Goal: Information Seeking & Learning: Learn about a topic

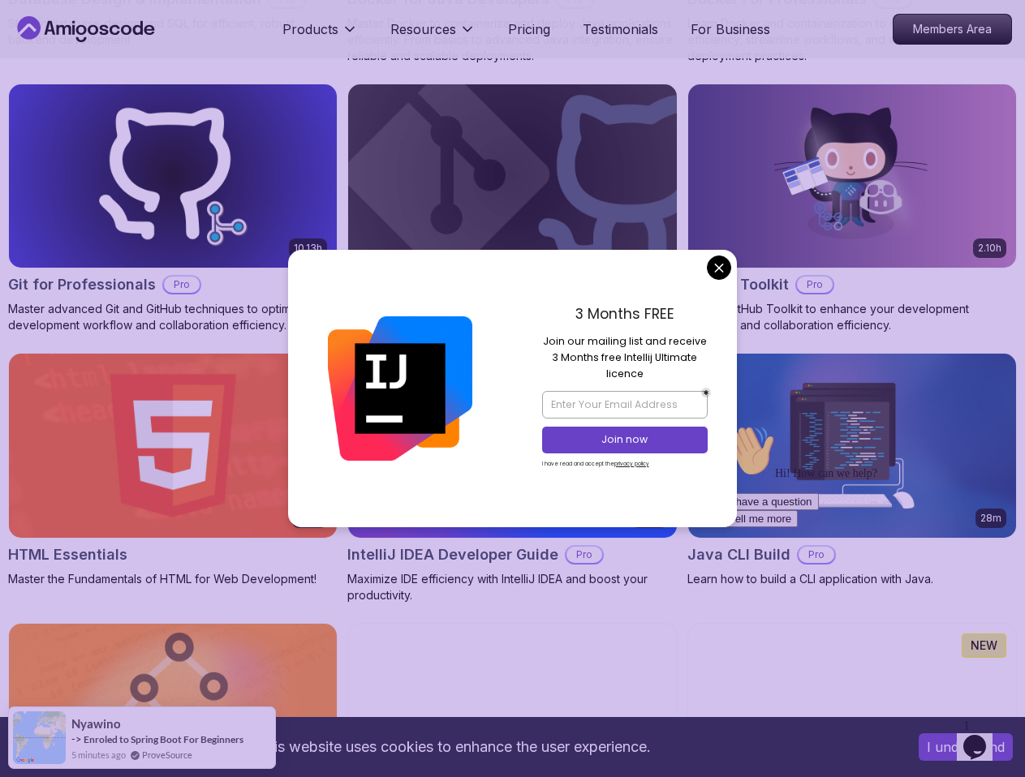
scroll to position [1866, 0]
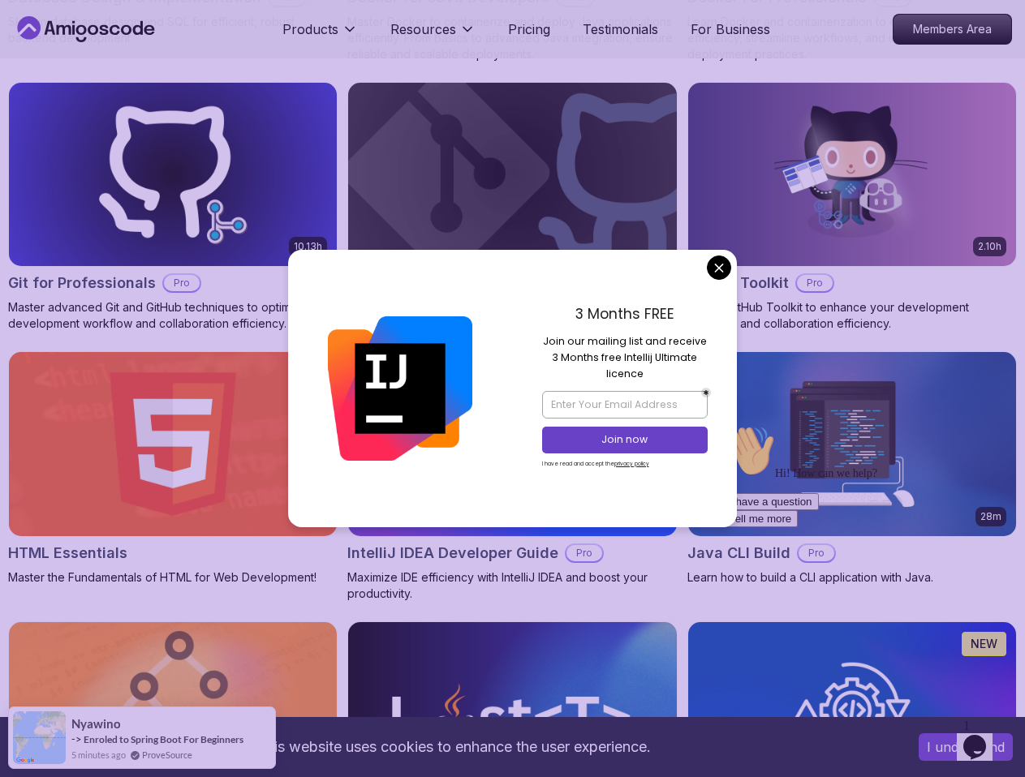
click at [710, 255] on div "3 Months FREE Join our mailing list and receive 3 Months free Intellij Ultimate…" at bounding box center [625, 388] width 225 height 277
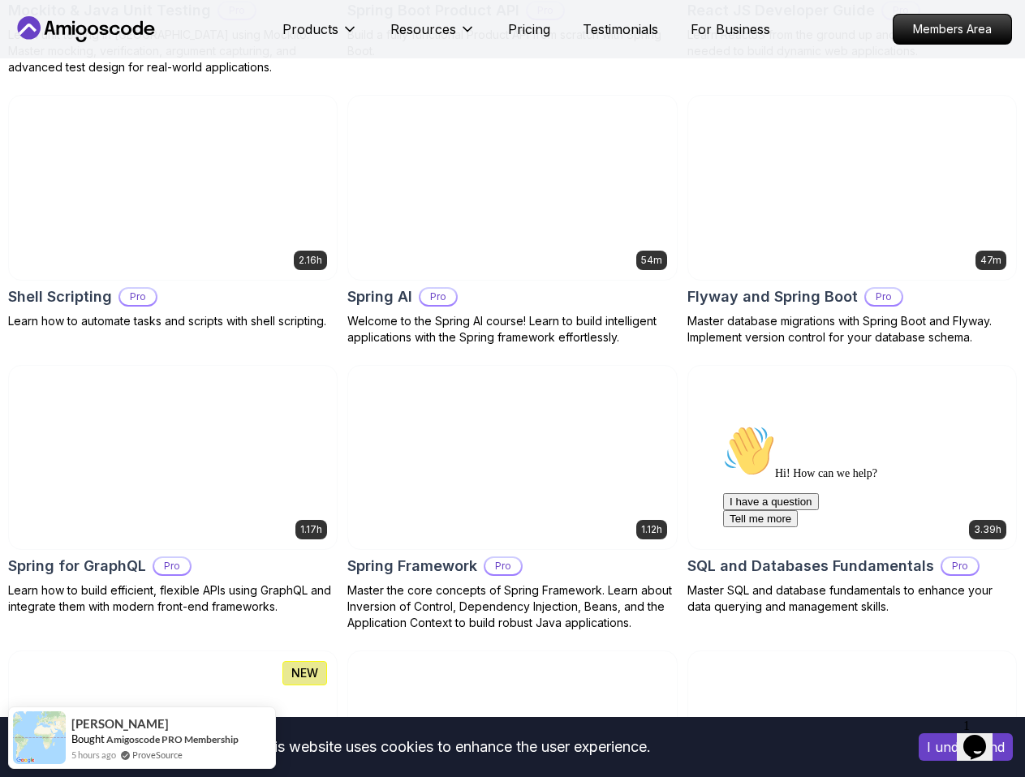
scroll to position [4057, 0]
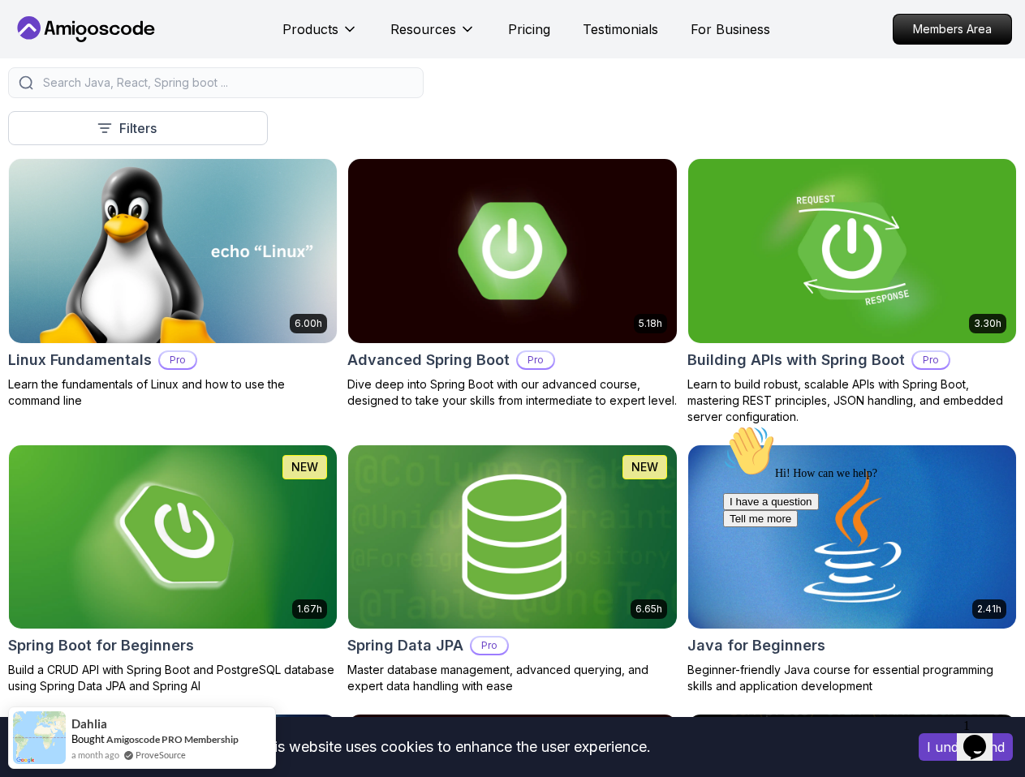
scroll to position [406, 0]
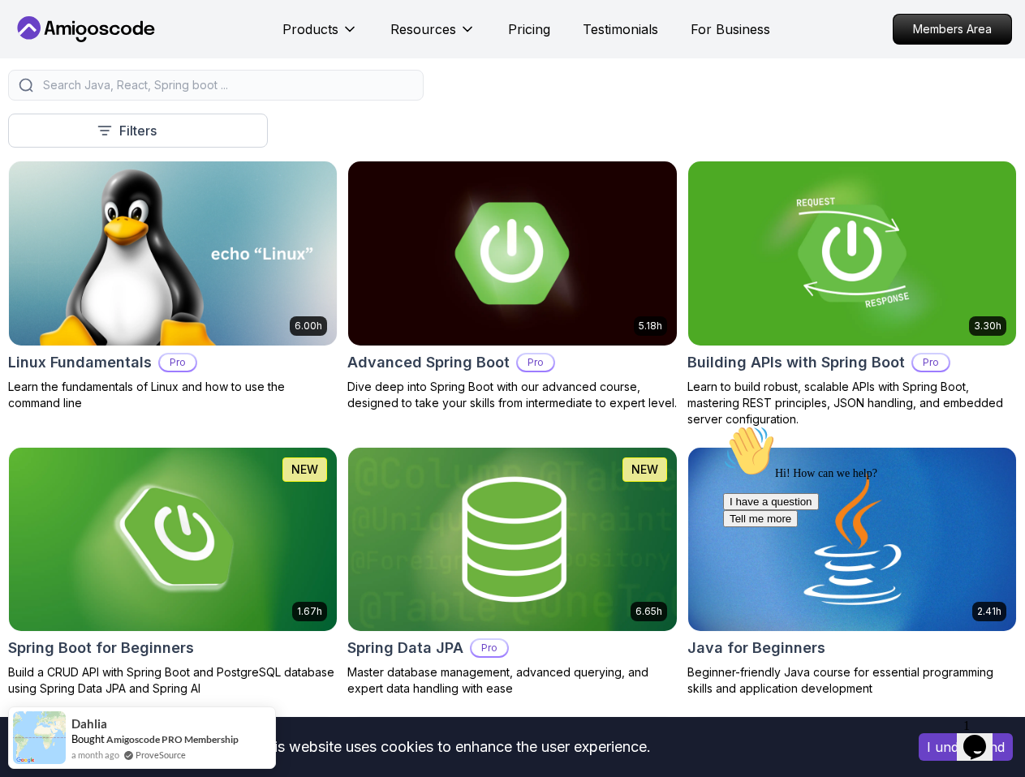
click at [492, 269] on img at bounding box center [512, 253] width 345 height 193
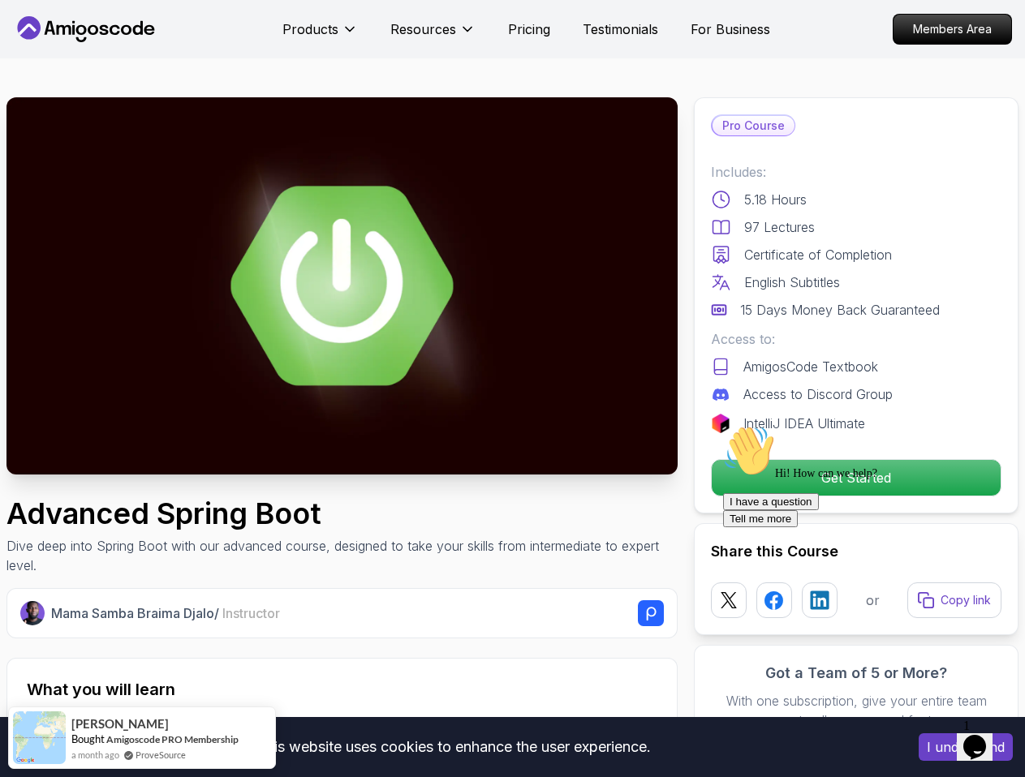
drag, startPoint x: 297, startPoint y: 311, endPoint x: 277, endPoint y: 0, distance: 311.4
click at [850, 467] on div "Hi! How can we help? I have a question Tell me more" at bounding box center [869, 476] width 292 height 102
click at [802, 478] on div "Hi! How can we help? I have a question Tell me more" at bounding box center [869, 476] width 292 height 102
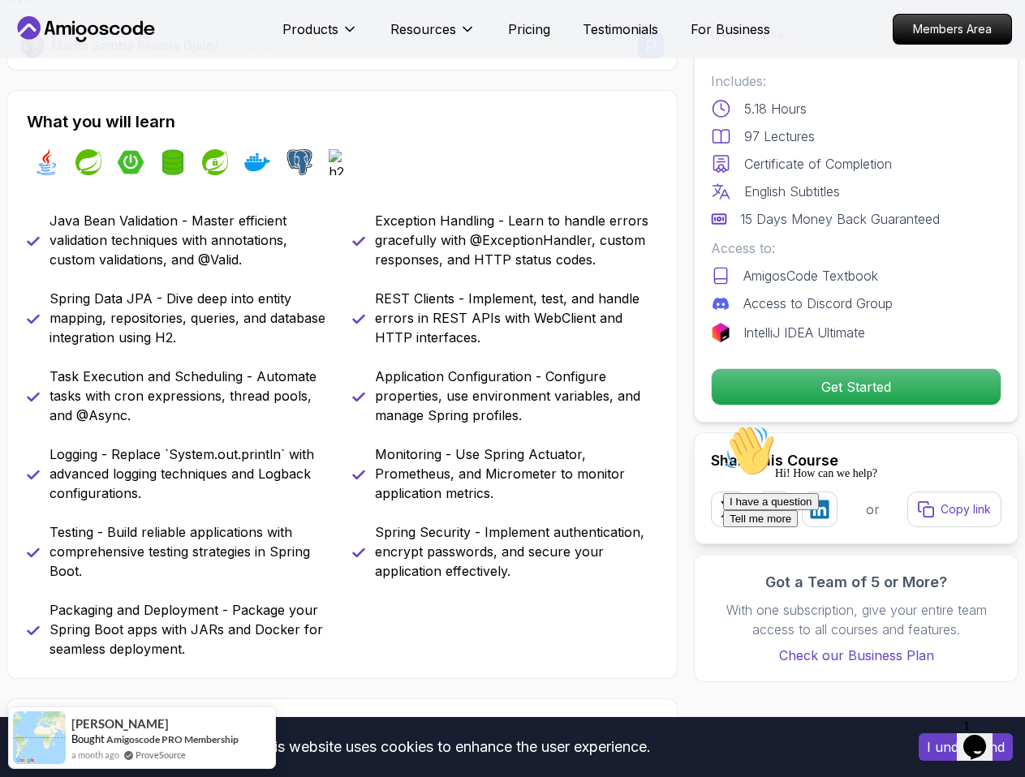
scroll to position [81, 0]
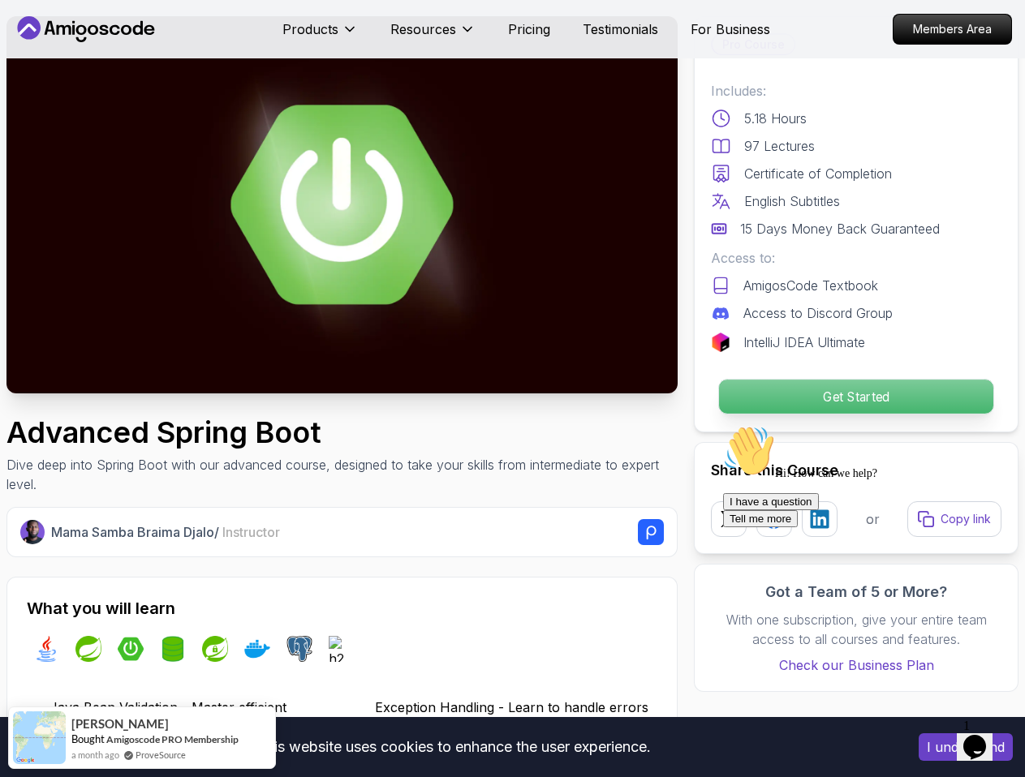
click at [806, 399] on p "Get Started" at bounding box center [856, 397] width 274 height 34
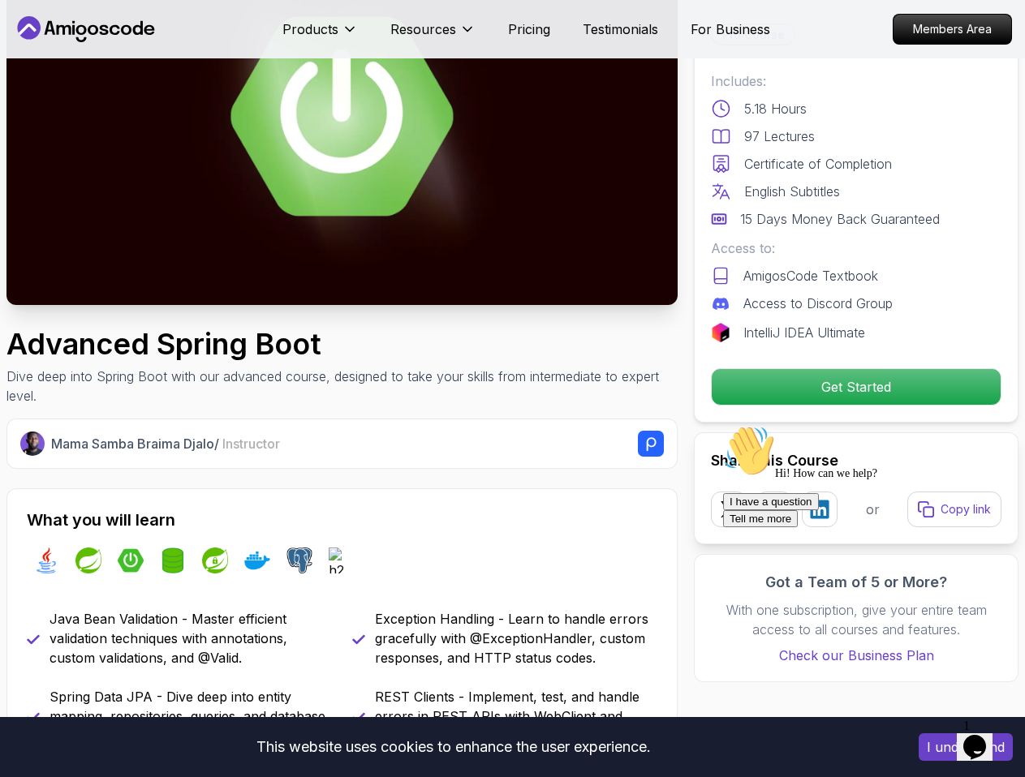
scroll to position [0, 0]
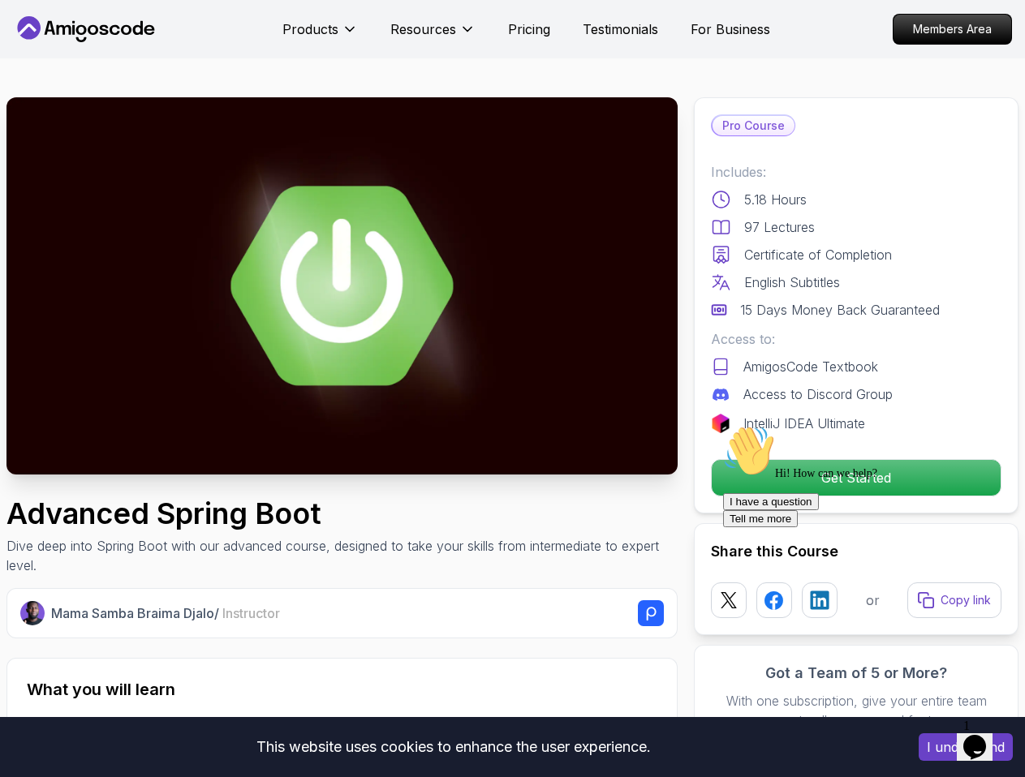
drag, startPoint x: 232, startPoint y: 308, endPoint x: 191, endPoint y: 88, distance: 223.6
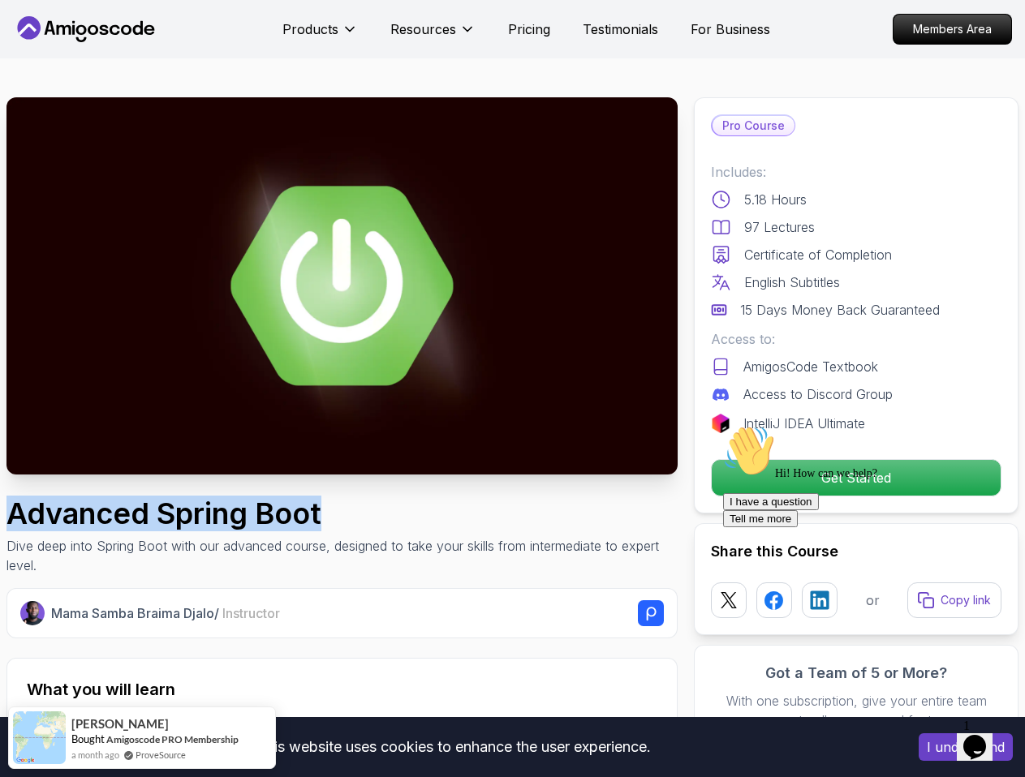
drag, startPoint x: 335, startPoint y: 524, endPoint x: 14, endPoint y: 523, distance: 321.3
click at [14, 523] on h1 "Advanced Spring Boot" at bounding box center [341, 513] width 671 height 32
copy h1 "Advanced Spring Boot"
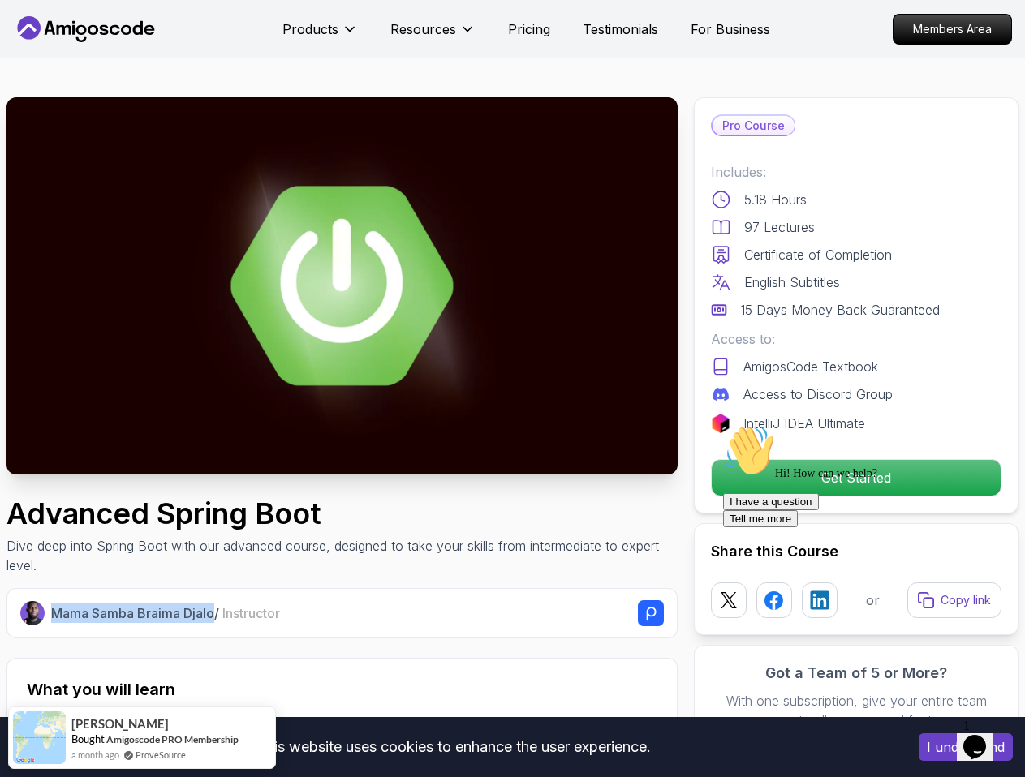
drag, startPoint x: 216, startPoint y: 615, endPoint x: 55, endPoint y: 615, distance: 160.6
click at [55, 615] on p "Mama Samba Braima Djalo / Instructor" at bounding box center [165, 613] width 229 height 19
copy p "Mama Samba Braima Djalo"
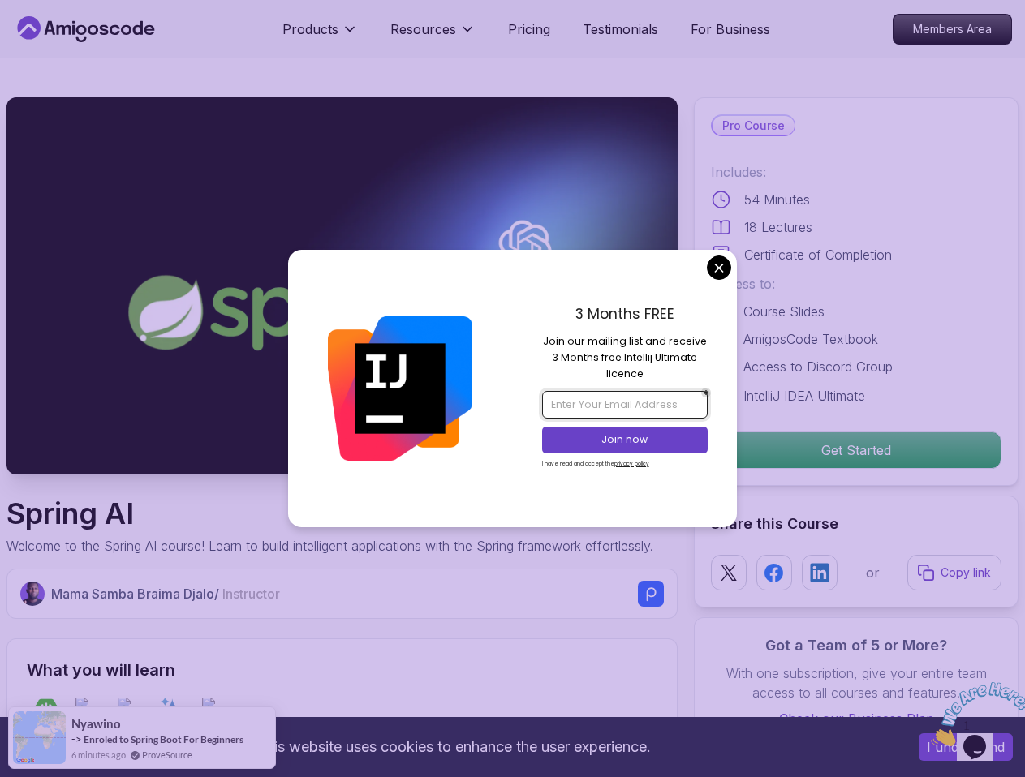
click at [654, 408] on input "email" at bounding box center [625, 405] width 166 height 28
type input "maxxim.belyak.228@gmail.com"
click at [600, 443] on p "Join now" at bounding box center [624, 439] width 135 height 15
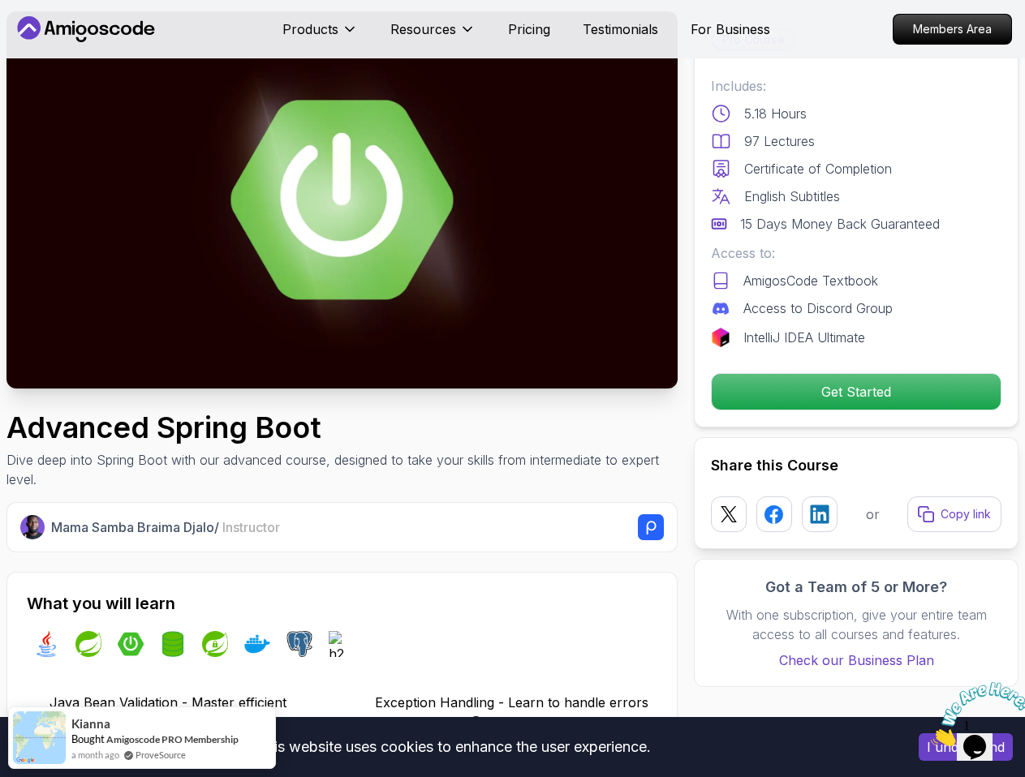
scroll to position [81, 0]
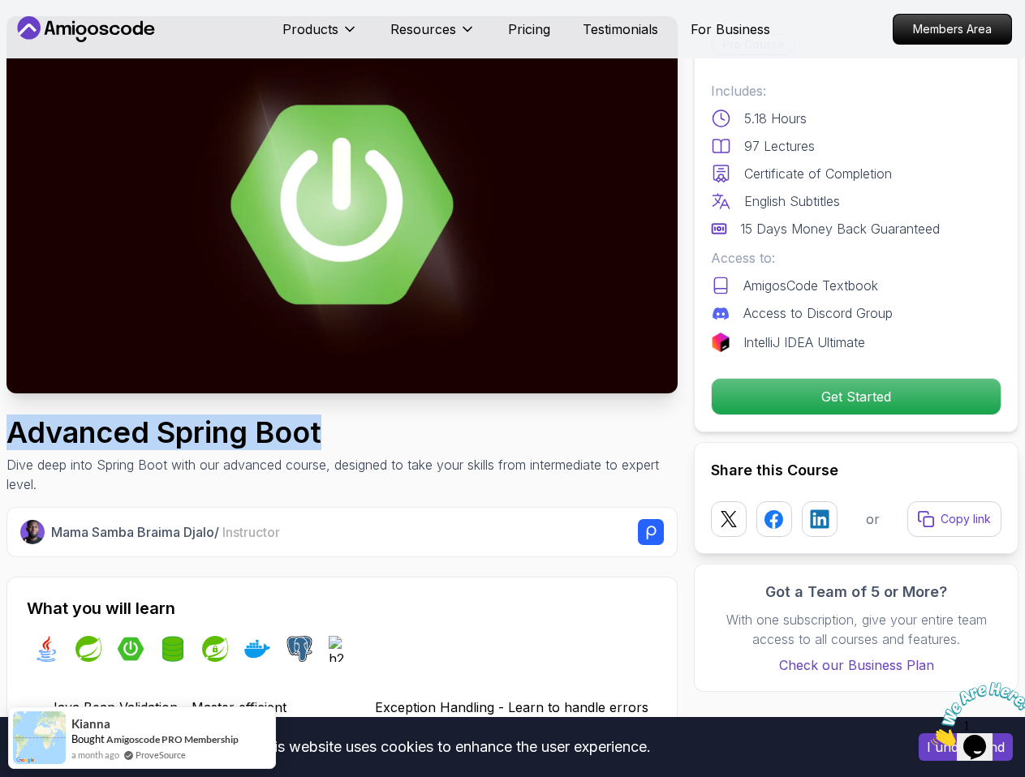
drag, startPoint x: 325, startPoint y: 434, endPoint x: 16, endPoint y: 426, distance: 308.4
click at [16, 426] on h1 "Advanced Spring Boot" at bounding box center [341, 432] width 671 height 32
copy h1 "Advanced Spring Boot"
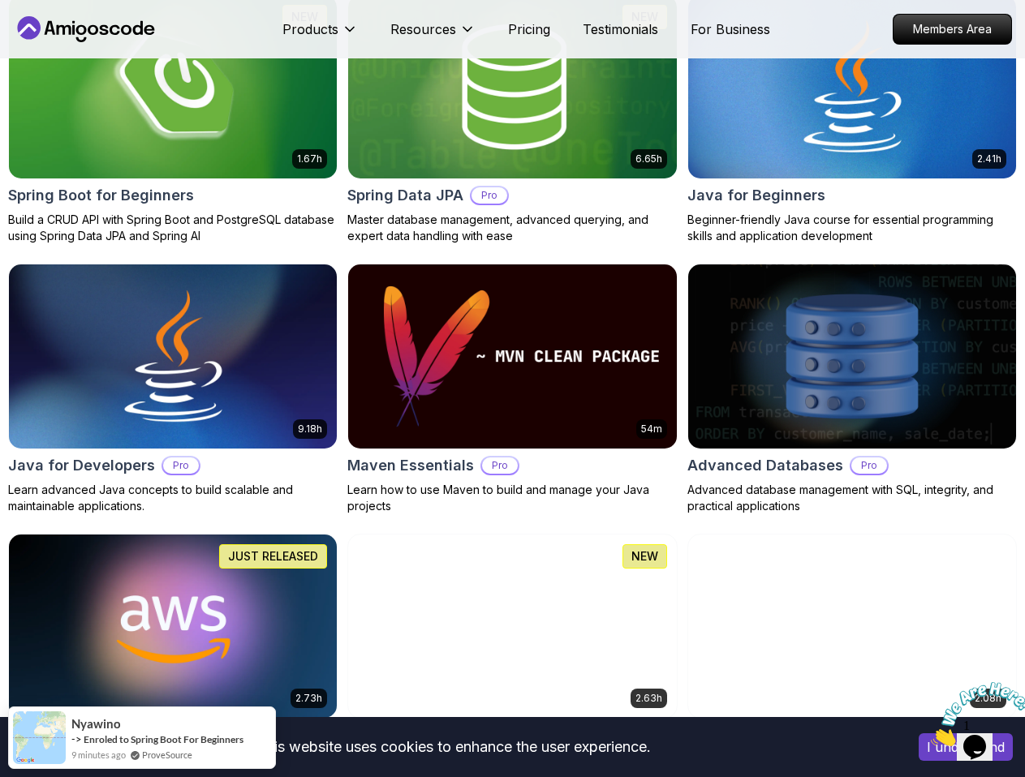
scroll to position [892, 0]
